Goal: Task Accomplishment & Management: Complete application form

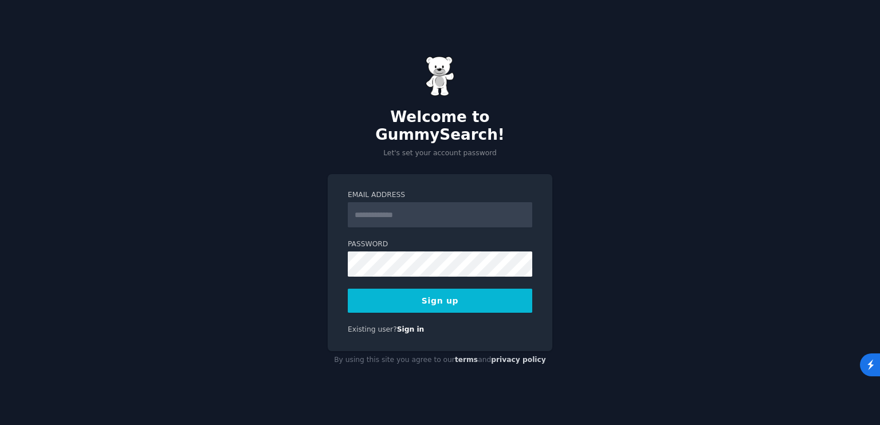
click at [783, 144] on div "Welcome to GummySearch! Let's set your account password Email Address Password …" at bounding box center [440, 212] width 880 height 425
click at [431, 205] on input "Email Address" at bounding box center [440, 214] width 185 height 25
type input "**********"
click at [439, 299] on button "Sign up" at bounding box center [440, 301] width 185 height 24
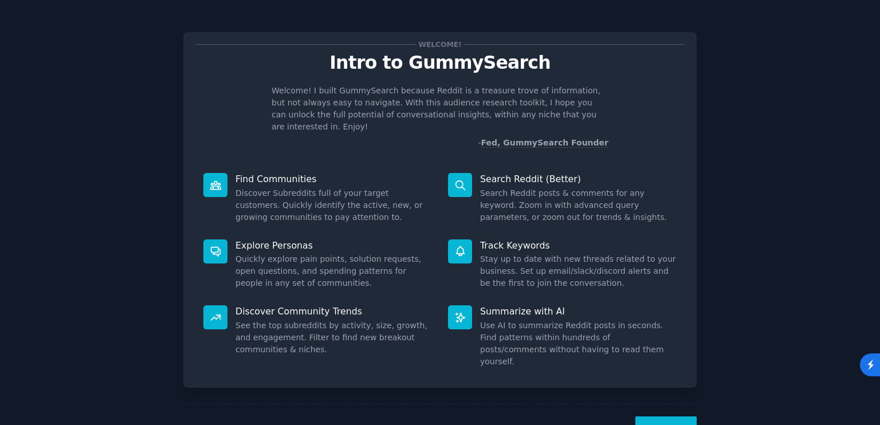
click at [657, 417] on button "Next" at bounding box center [665, 431] width 61 height 28
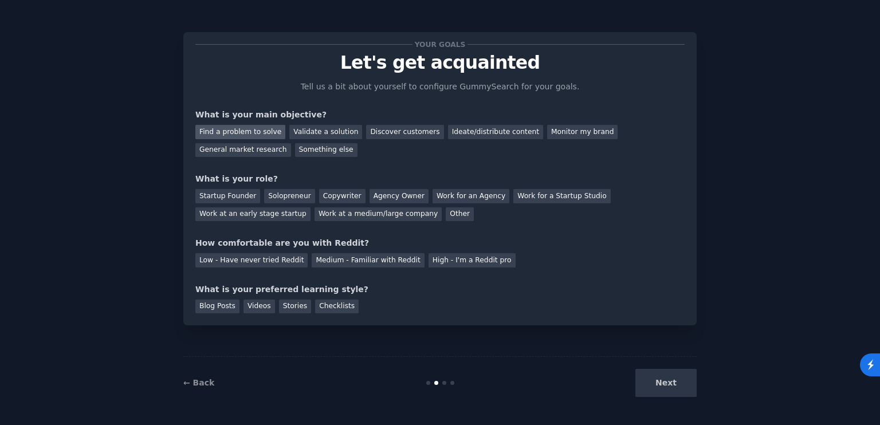
click at [241, 132] on div "Find a problem to solve" at bounding box center [240, 132] width 90 height 14
click at [386, 131] on div "Discover customers" at bounding box center [404, 132] width 77 height 14
click at [322, 197] on div "Copywriter" at bounding box center [342, 196] width 46 height 14
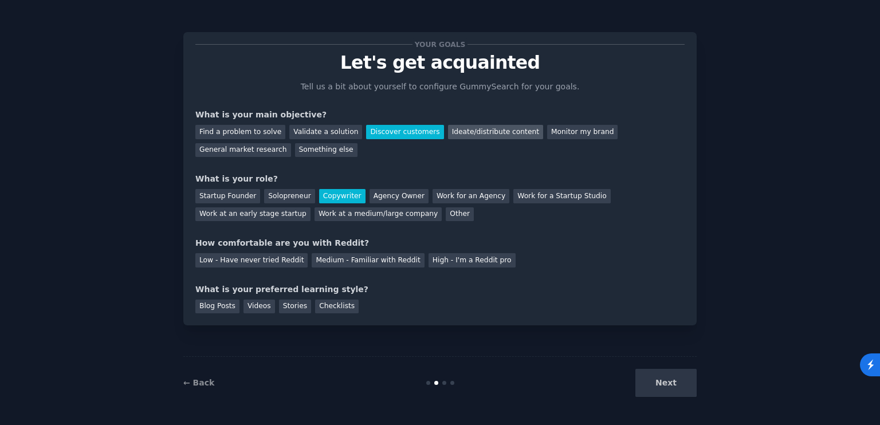
click at [477, 138] on div "Ideate/distribute content" at bounding box center [495, 132] width 95 height 14
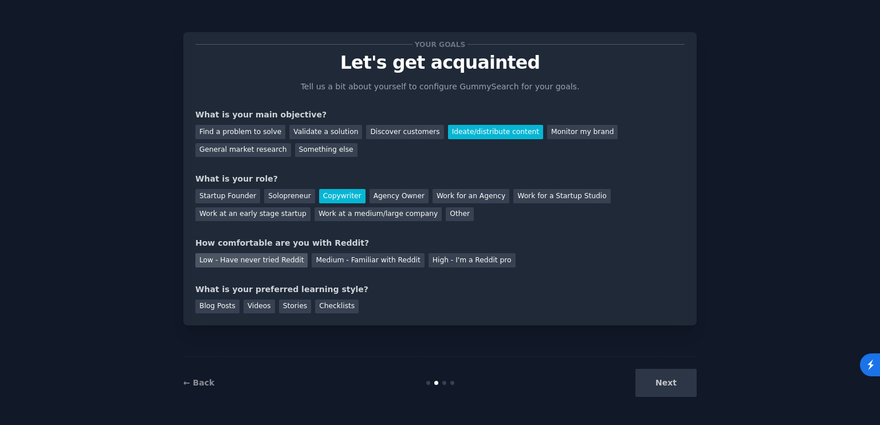
click at [258, 260] on div "Low - Have never tried Reddit" at bounding box center [251, 260] width 112 height 14
click at [244, 307] on div "Videos" at bounding box center [260, 307] width 32 height 14
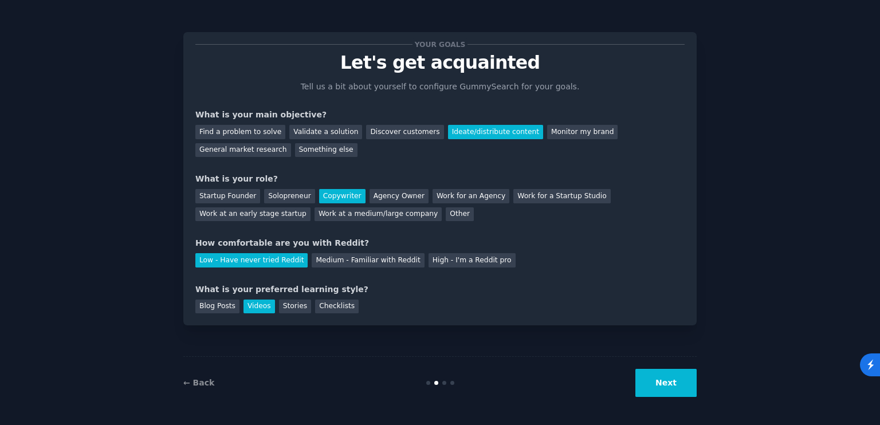
click at [658, 382] on button "Next" at bounding box center [665, 383] width 61 height 28
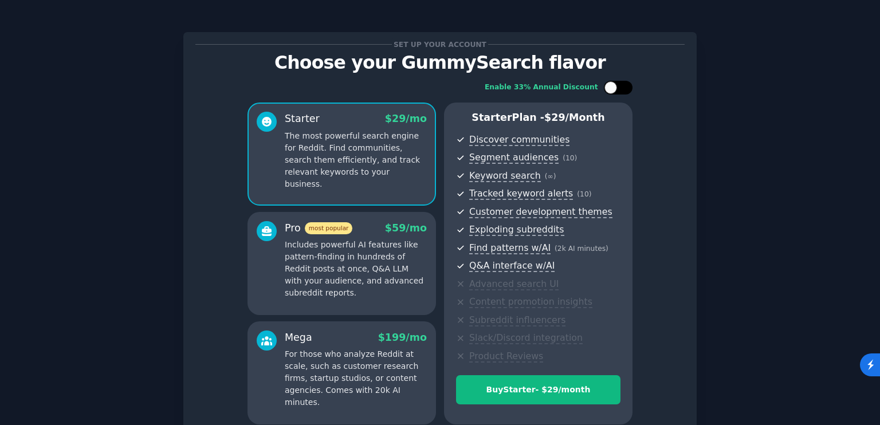
click at [605, 93] on div at bounding box center [618, 88] width 29 height 14
click at [619, 84] on div at bounding box center [625, 87] width 13 height 13
checkbox input "false"
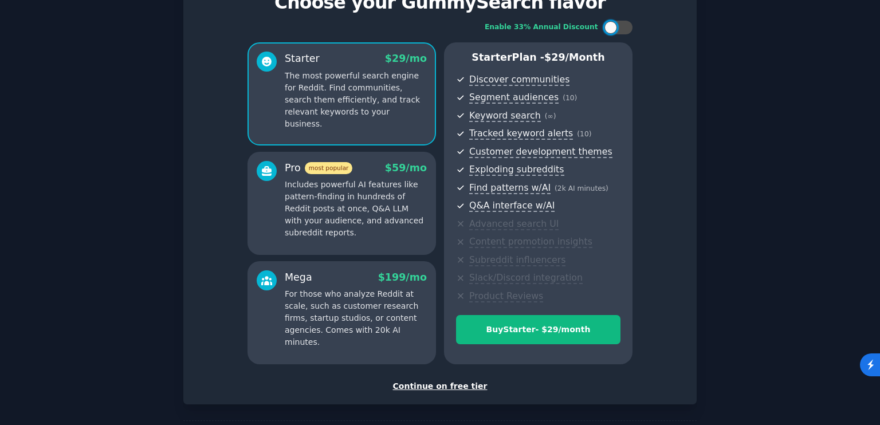
scroll to position [108, 0]
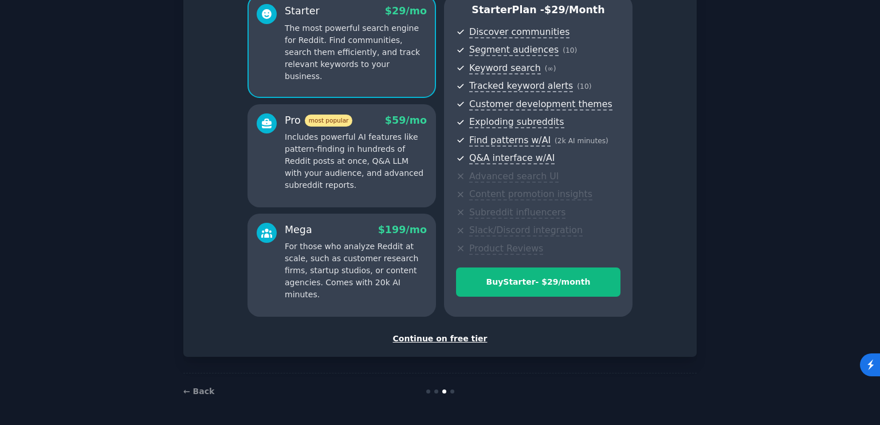
click at [419, 336] on div "Continue on free tier" at bounding box center [439, 339] width 489 height 12
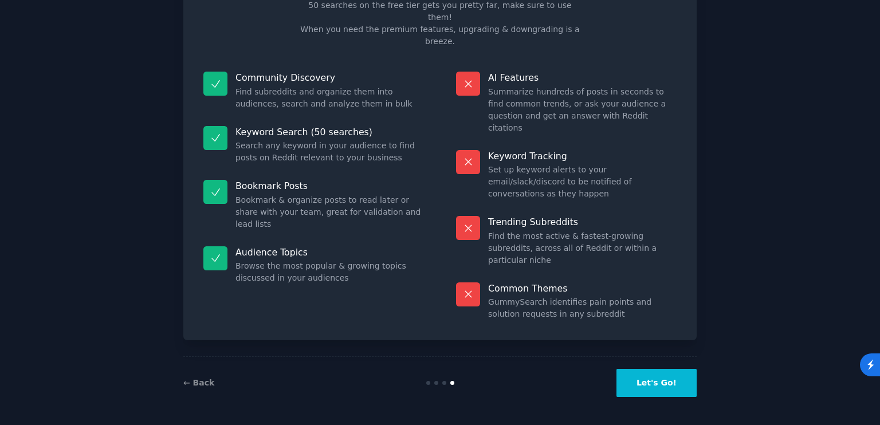
scroll to position [21, 0]
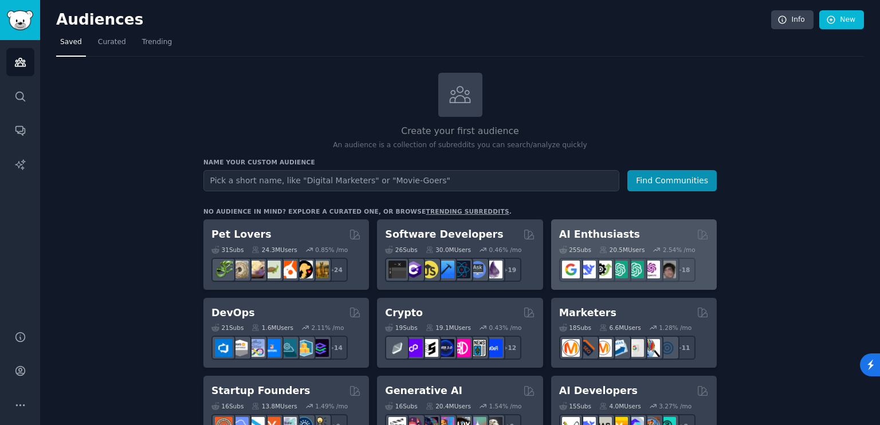
click at [681, 229] on div "AI Enthusiasts" at bounding box center [634, 234] width 150 height 14
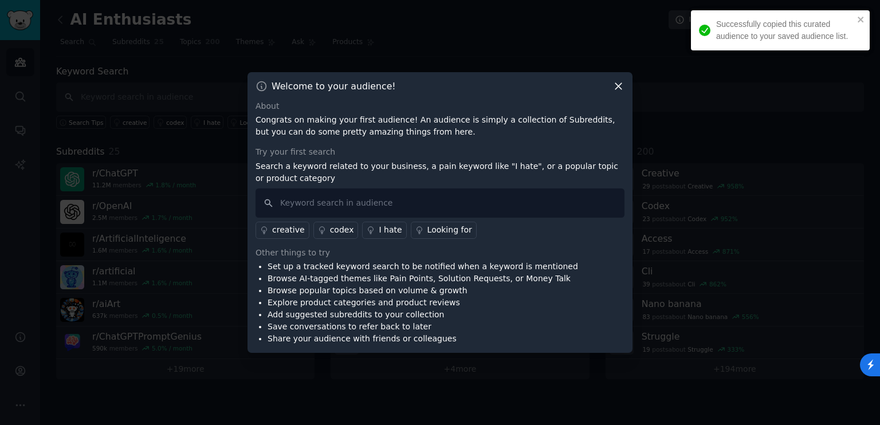
click at [616, 83] on icon at bounding box center [618, 86] width 6 height 6
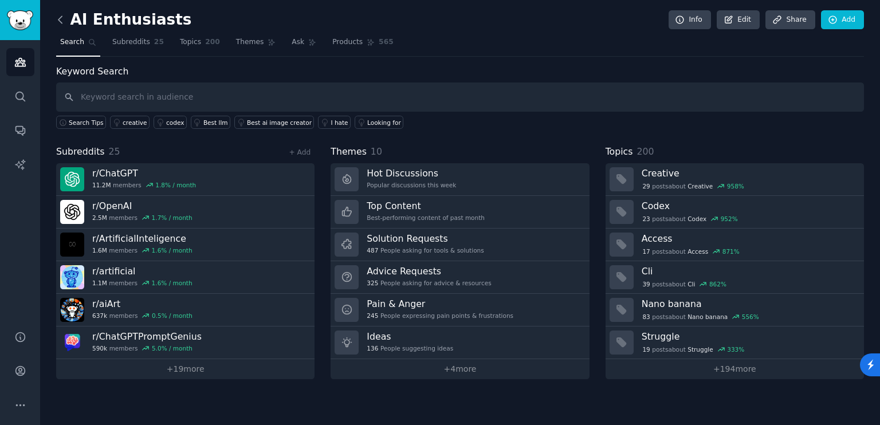
click at [60, 19] on icon at bounding box center [60, 20] width 12 height 12
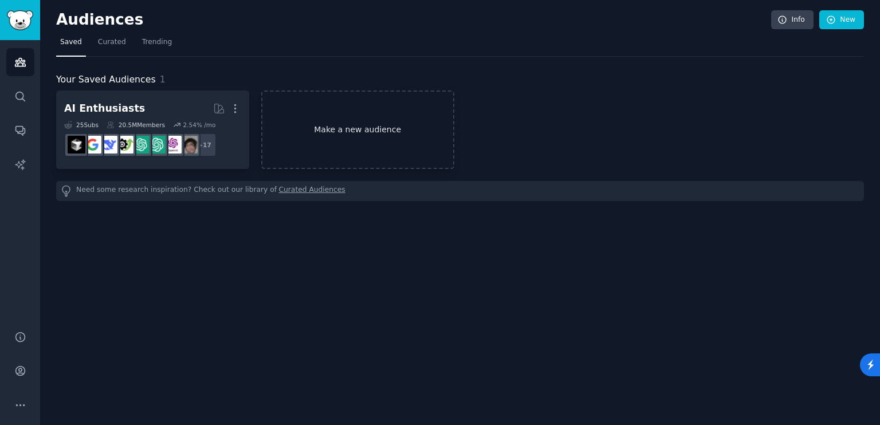
click at [314, 132] on link "Make a new audience" at bounding box center [357, 130] width 193 height 79
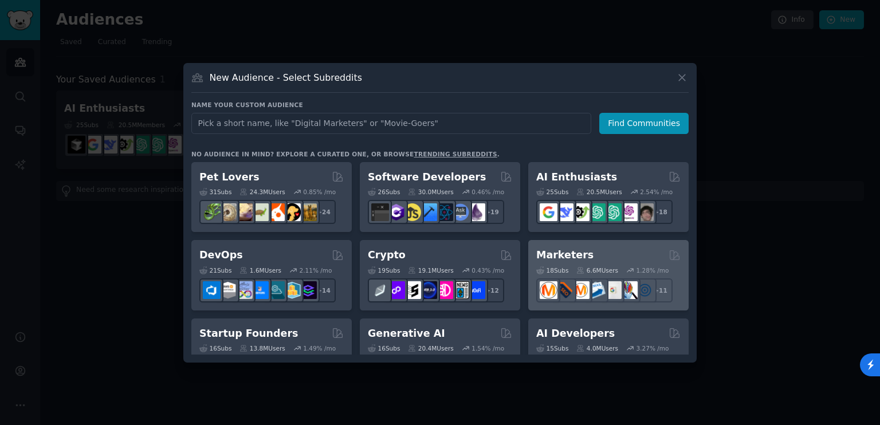
click at [583, 250] on div "Marketers" at bounding box center [608, 255] width 144 height 14
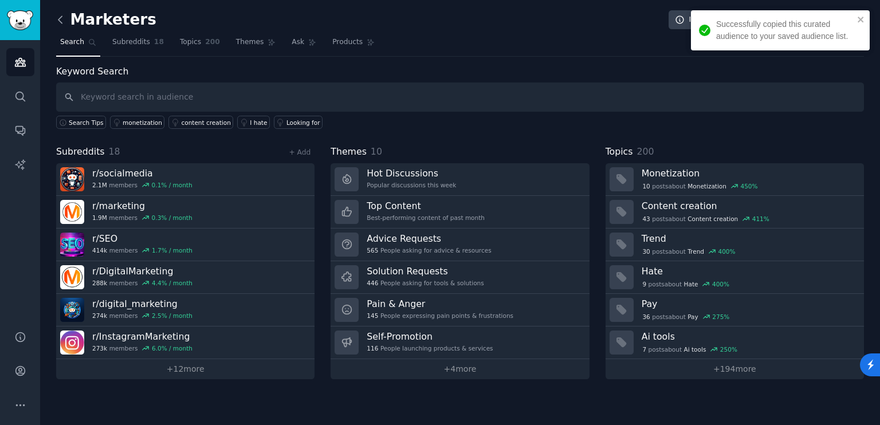
click at [58, 15] on icon at bounding box center [60, 20] width 12 height 12
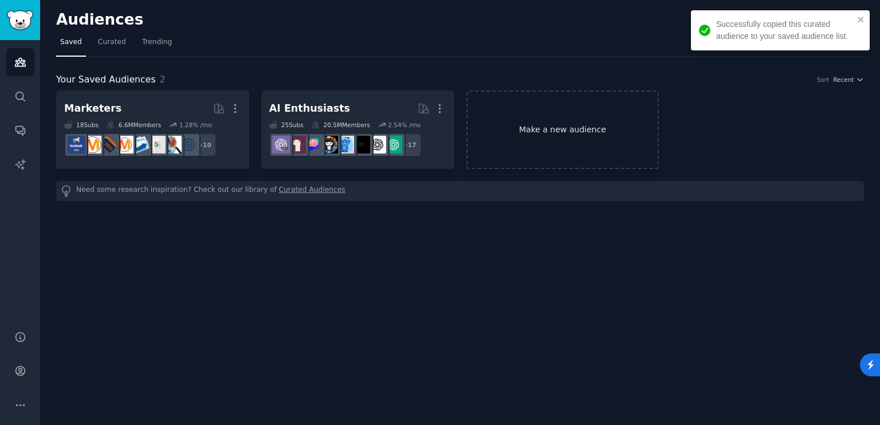
click at [611, 119] on link "Make a new audience" at bounding box center [562, 130] width 193 height 79
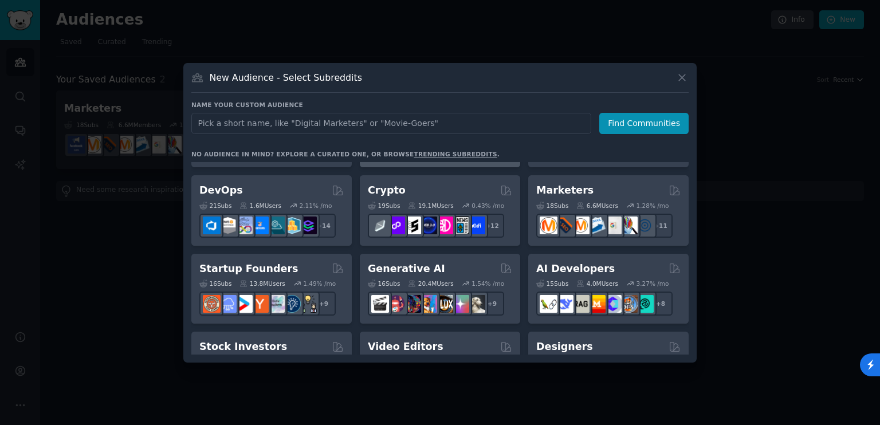
scroll to position [115, 0]
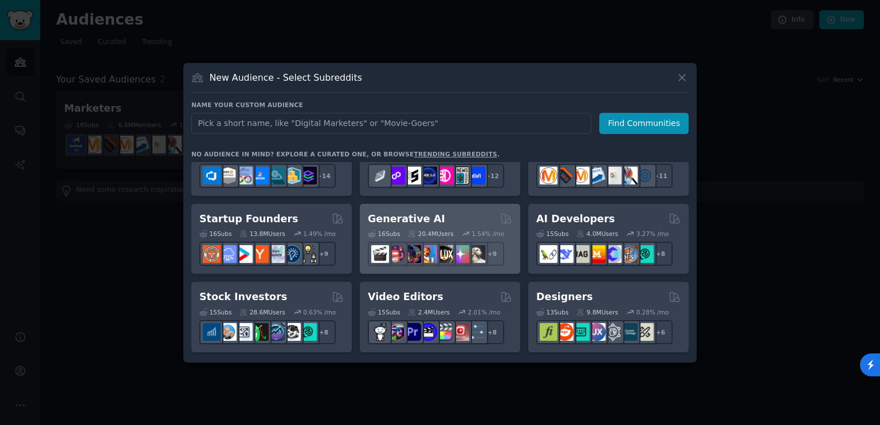
click at [452, 208] on div "Generative AI 16 Sub s 20.4M Users 1.54 % /mo + 9" at bounding box center [440, 239] width 160 height 70
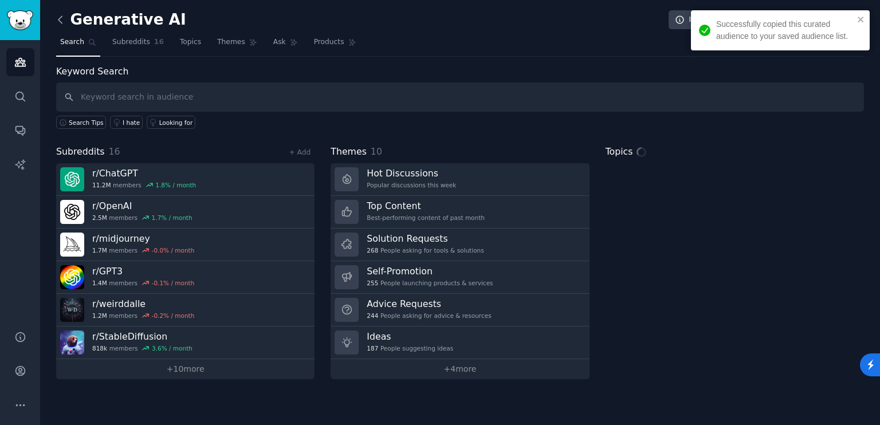
click at [57, 19] on icon at bounding box center [60, 20] width 12 height 12
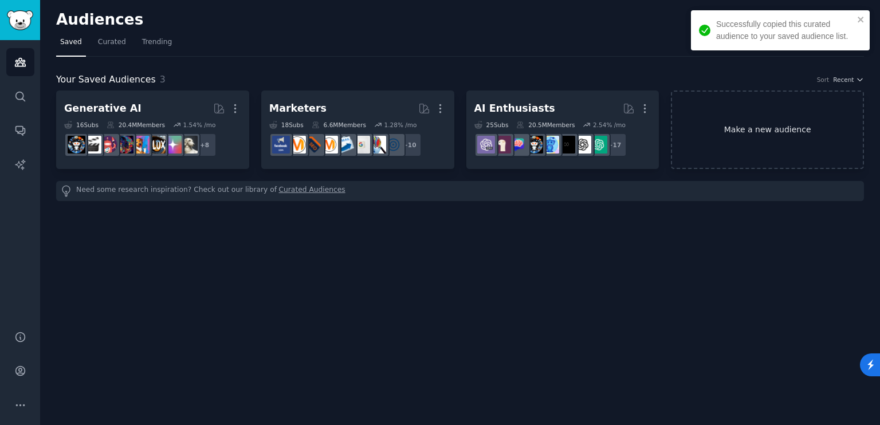
click at [722, 124] on link "Make a new audience" at bounding box center [767, 130] width 193 height 79
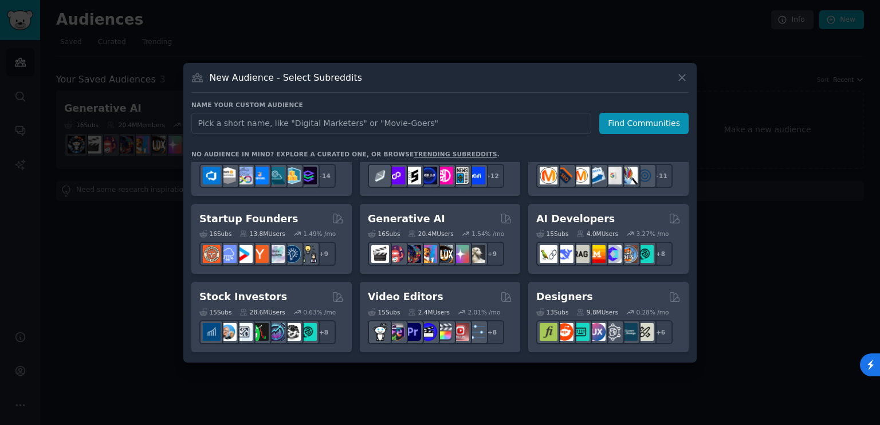
scroll to position [172, 0]
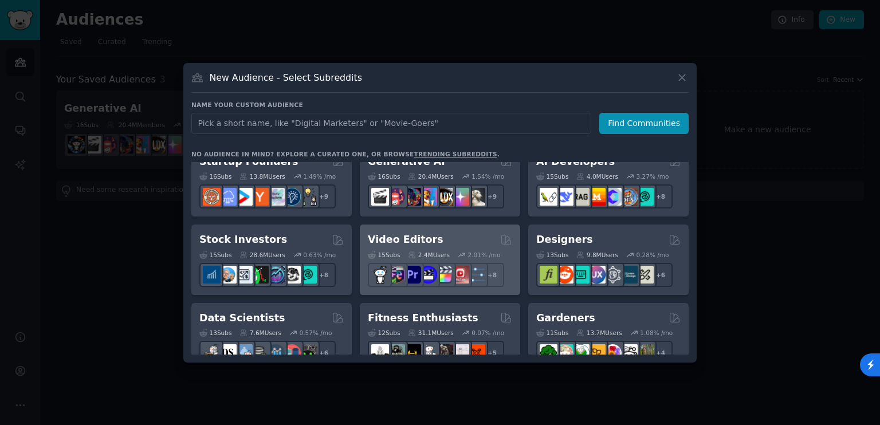
click at [428, 241] on h2 "Video Editors" at bounding box center [406, 240] width 76 height 14
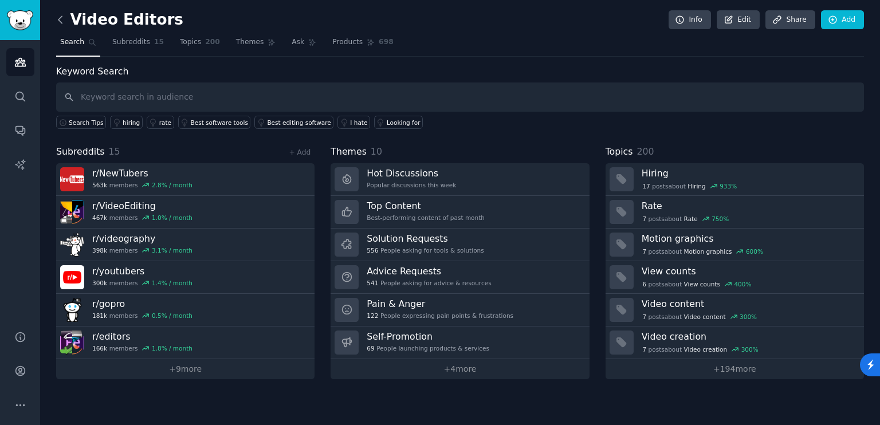
click at [57, 18] on icon at bounding box center [60, 20] width 12 height 12
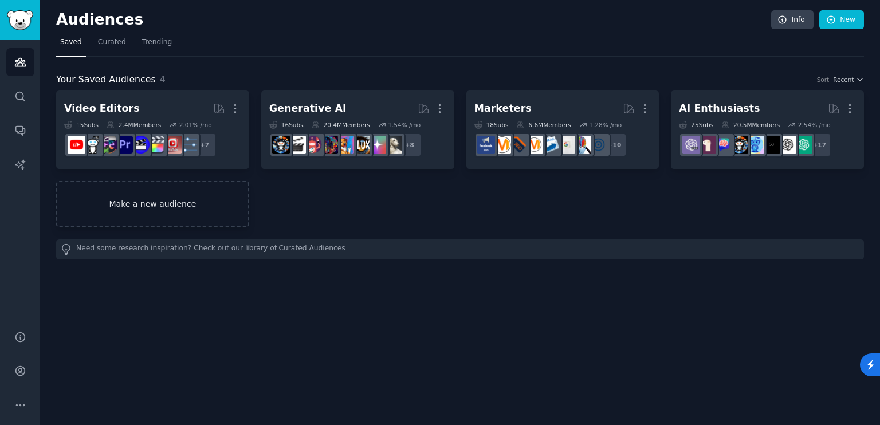
click at [113, 212] on link "Make a new audience" at bounding box center [152, 204] width 193 height 46
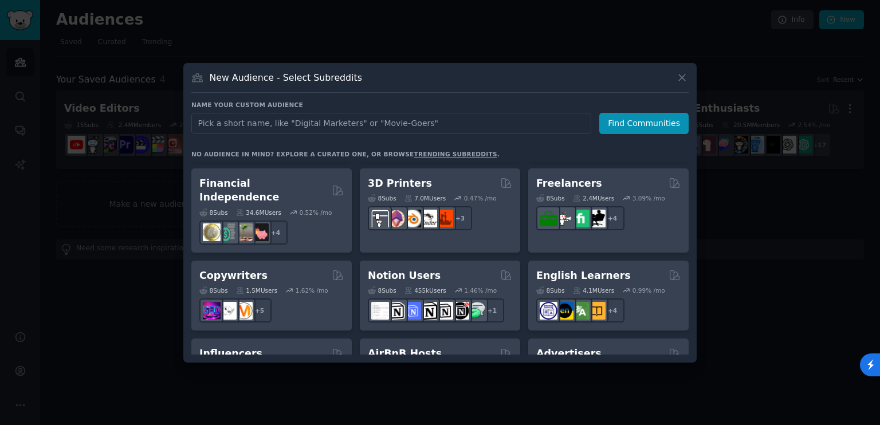
scroll to position [630, 0]
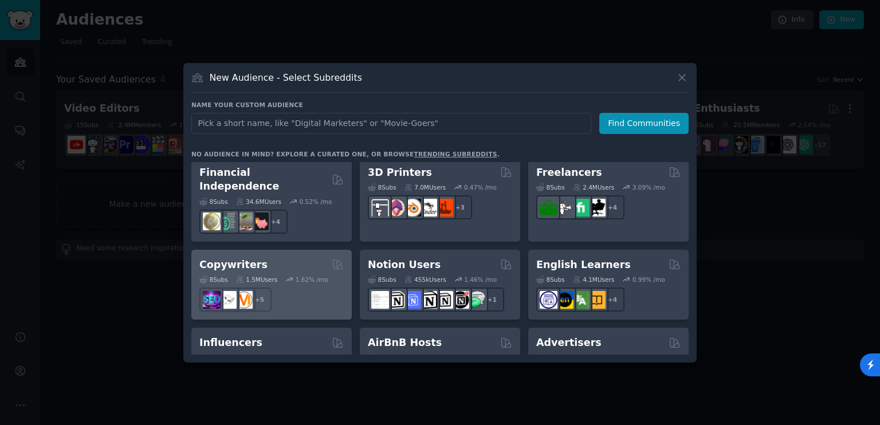
click at [277, 258] on div "Copywriters" at bounding box center [271, 265] width 144 height 14
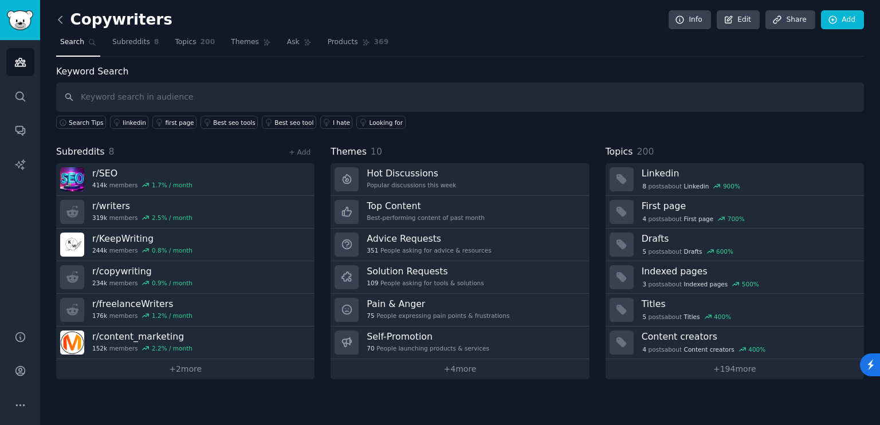
click at [62, 23] on icon at bounding box center [60, 20] width 12 height 12
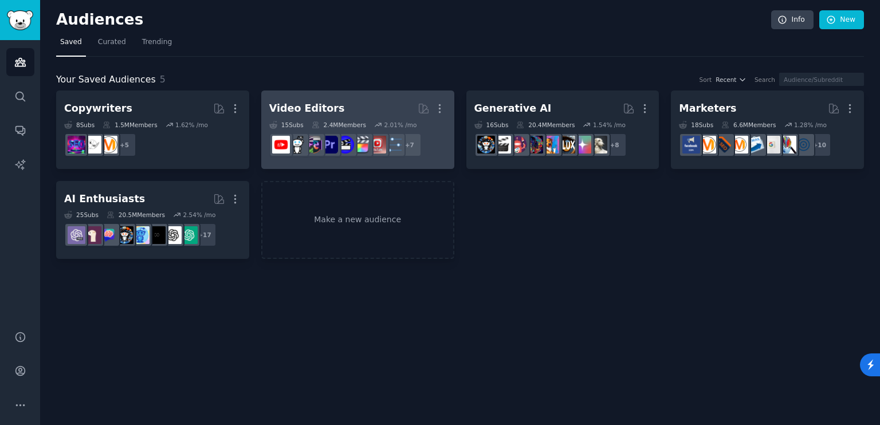
click at [332, 107] on h2 "Video Editors More" at bounding box center [357, 109] width 177 height 20
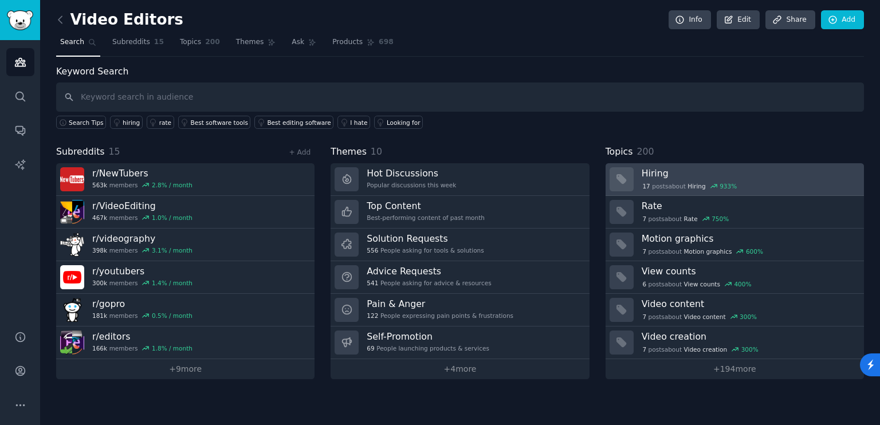
click at [663, 169] on h3 "Hiring" at bounding box center [749, 173] width 214 height 12
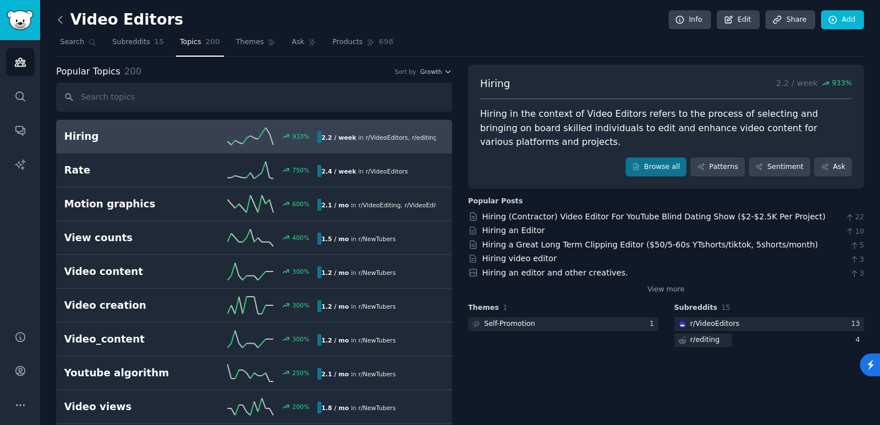
click at [60, 21] on icon at bounding box center [59, 19] width 3 height 7
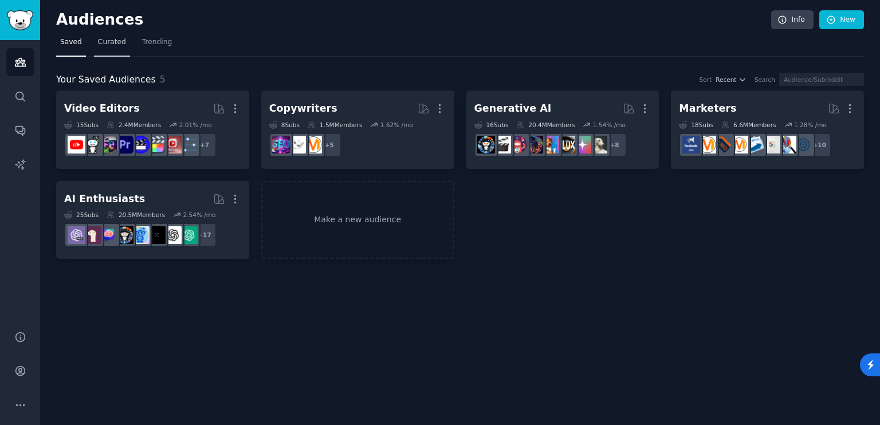
click at [103, 41] on span "Curated" at bounding box center [112, 42] width 28 height 10
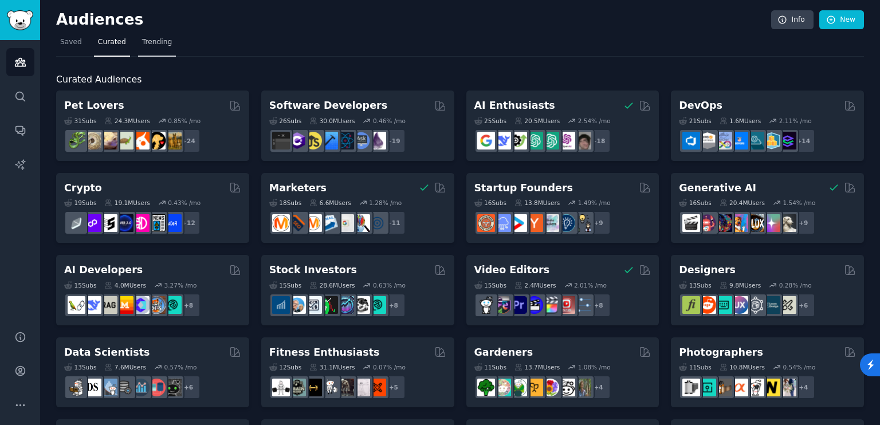
click at [151, 43] on span "Trending" at bounding box center [157, 42] width 30 height 10
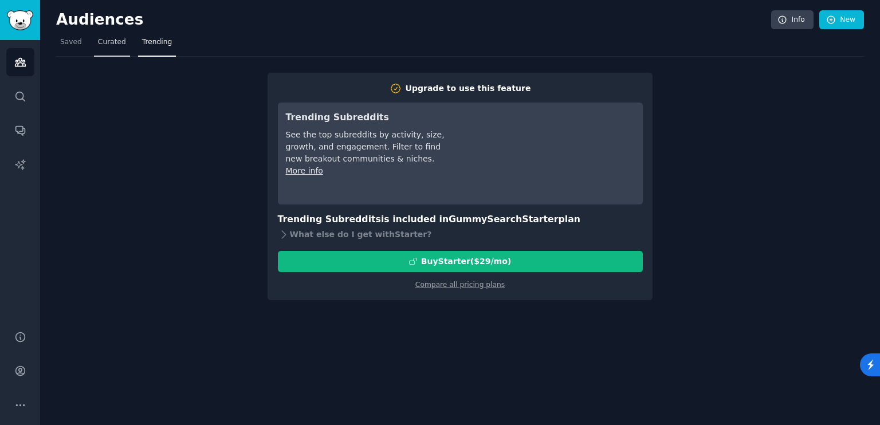
click at [101, 42] on span "Curated" at bounding box center [112, 42] width 28 height 10
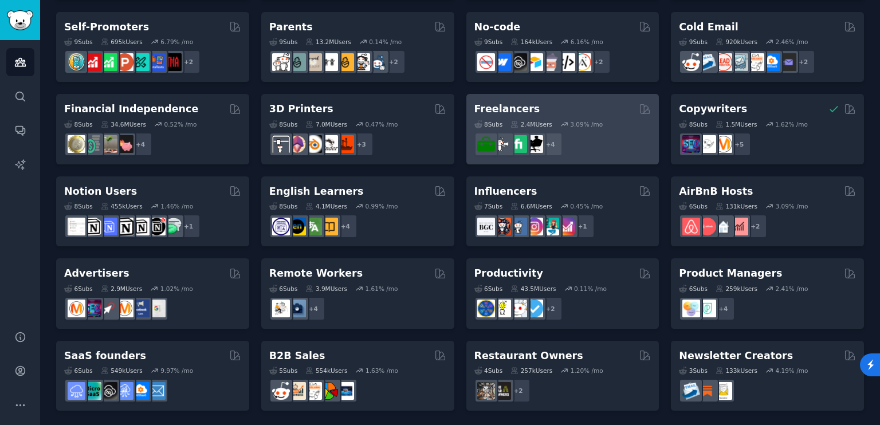
scroll to position [491, 0]
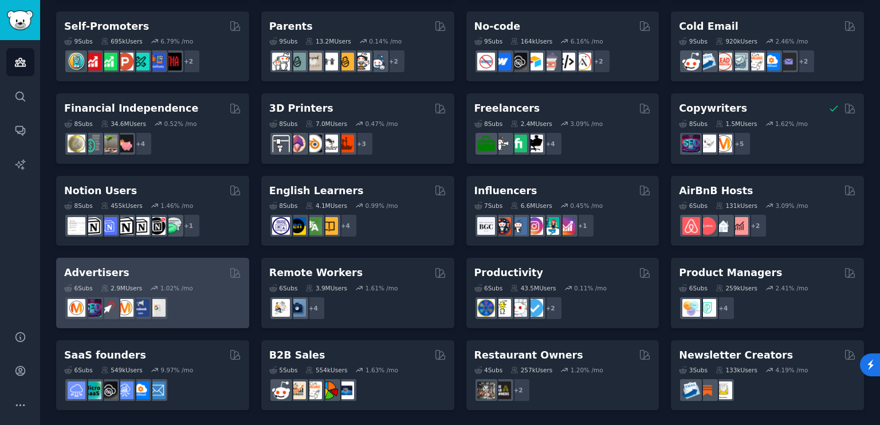
click at [183, 267] on div "Advertisers" at bounding box center [152, 273] width 177 height 14
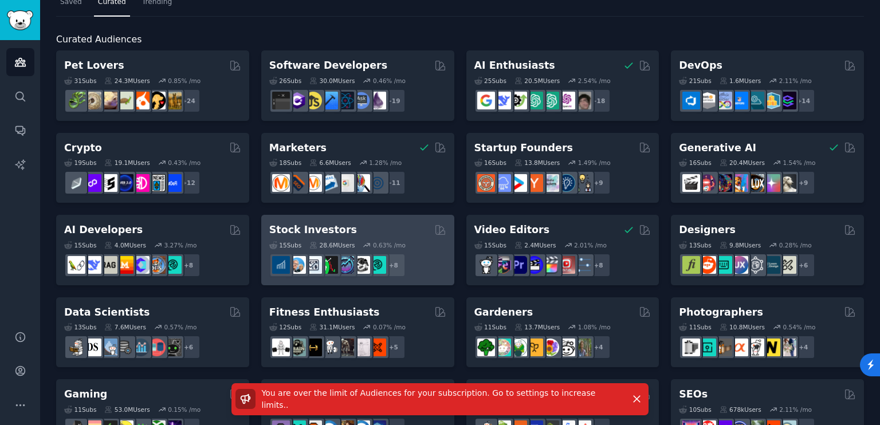
scroll to position [0, 0]
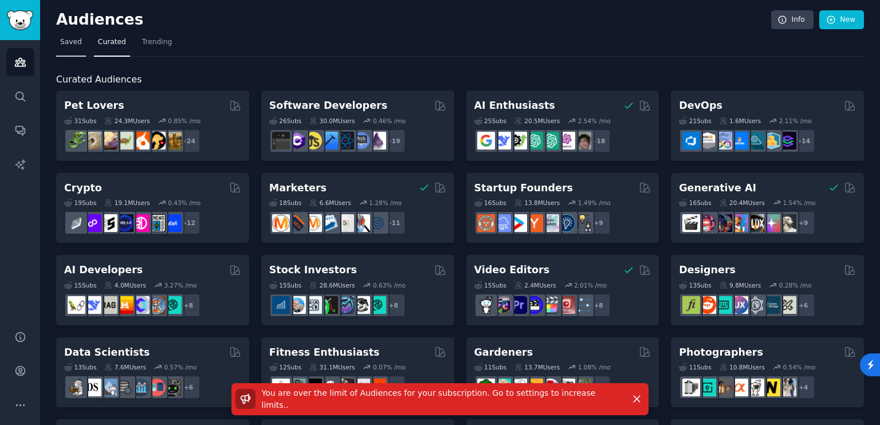
click at [73, 46] on span "Saved" at bounding box center [71, 42] width 22 height 10
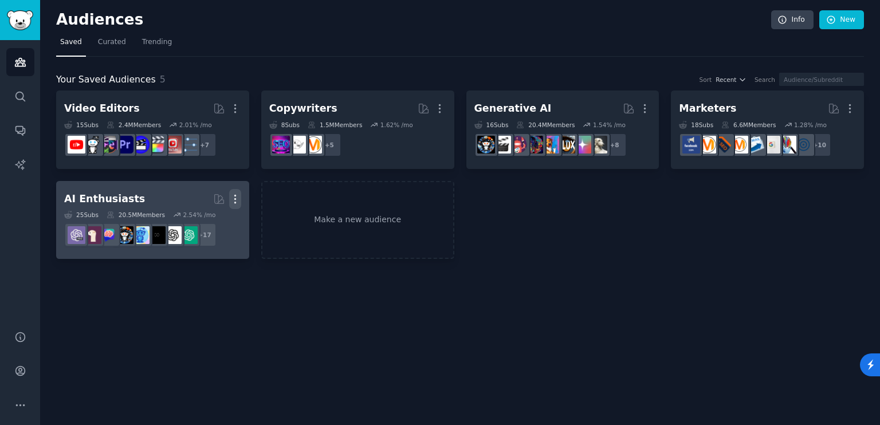
click at [240, 194] on icon "button" at bounding box center [235, 199] width 12 height 12
click at [192, 231] on div "Delete" at bounding box center [195, 223] width 54 height 24
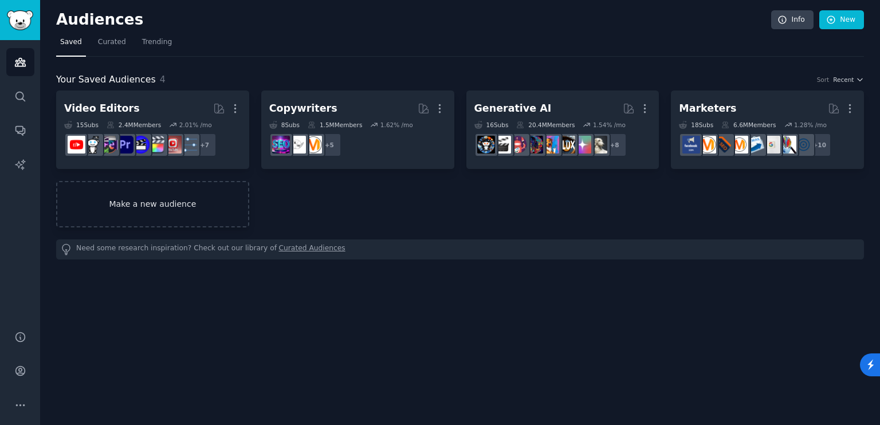
click at [179, 206] on link "Make a new audience" at bounding box center [152, 204] width 193 height 46
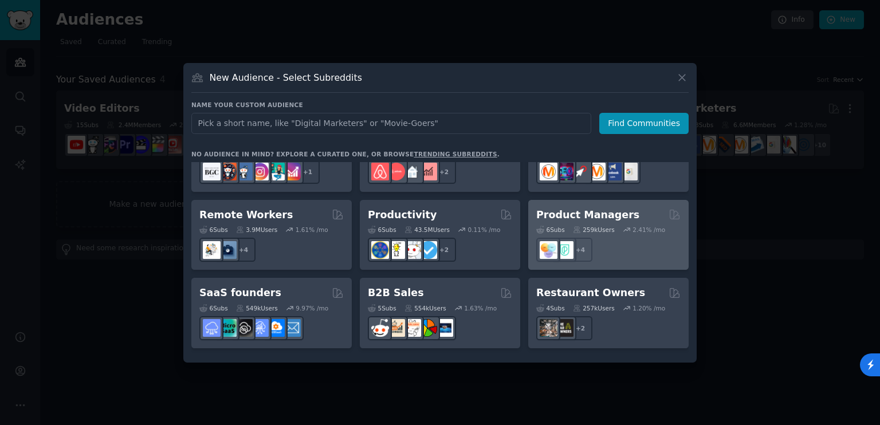
scroll to position [779, 0]
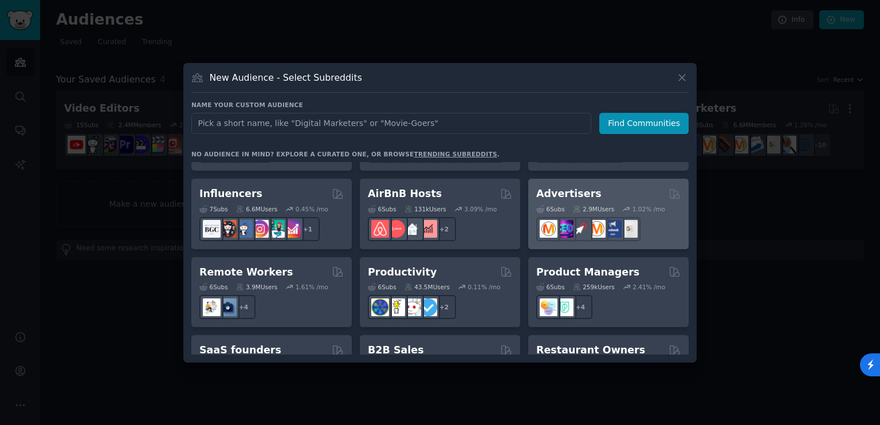
click at [562, 187] on h2 "Advertisers" at bounding box center [568, 194] width 65 height 14
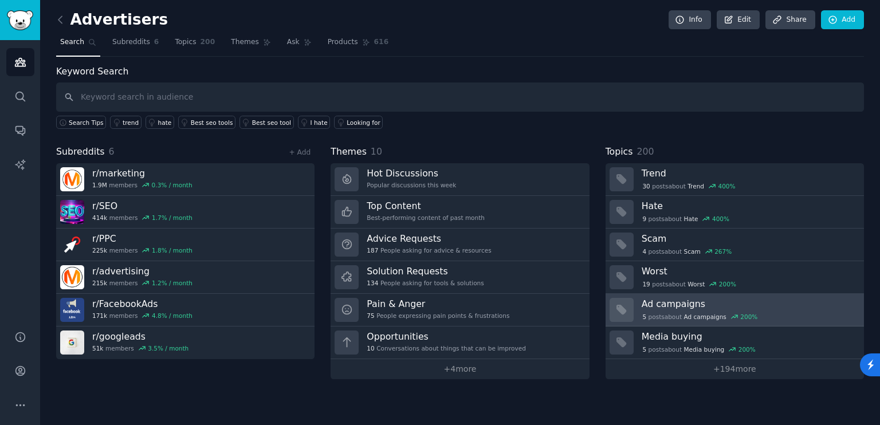
click at [717, 301] on h3 "Ad campaigns" at bounding box center [749, 304] width 214 height 12
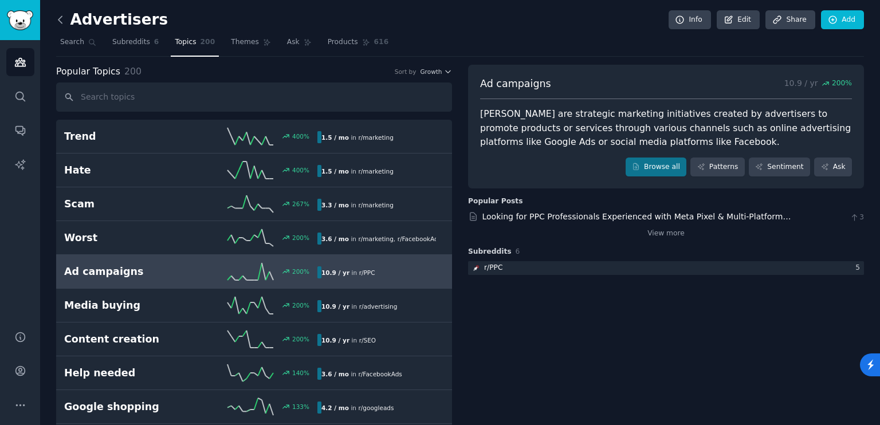
click at [63, 14] on icon at bounding box center [60, 20] width 12 height 12
